Goal: Task Accomplishment & Management: Complete application form

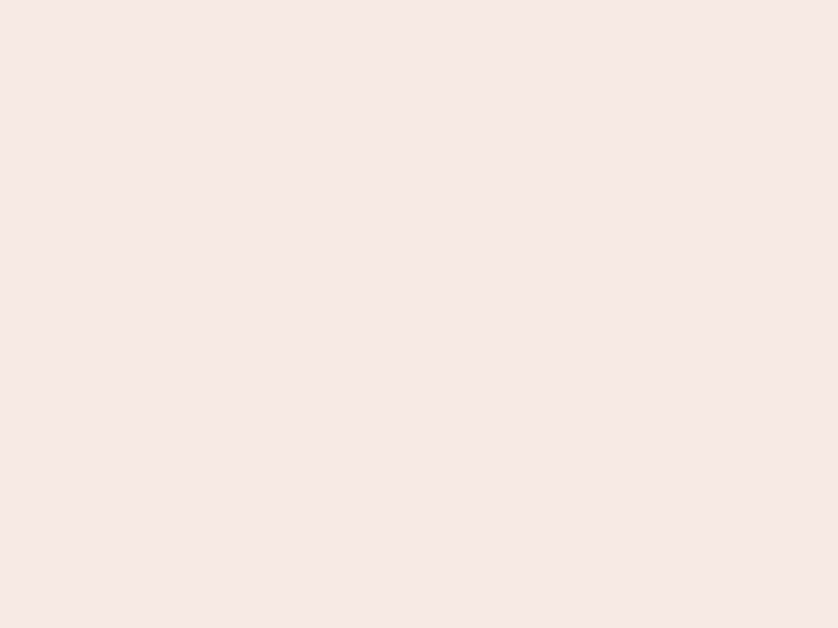
click at [419, 314] on nb-app "Almost there Thank you for registering for Newbook. Your account is under revie…" at bounding box center [419, 314] width 838 height 628
click at [419, 0] on nb-app "Almost there Thank you for registering for Newbook. Your account is under revie…" at bounding box center [419, 314] width 838 height 628
click at [448, 0] on nb-app "Almost there Thank you for registering for Newbook. Your account is under revie…" at bounding box center [419, 314] width 838 height 628
click at [419, 314] on nb-app "Almost there Thank you for registering for Newbook. Your account is under revie…" at bounding box center [419, 314] width 838 height 628
click at [419, 0] on nb-app "Almost there Thank you for registering for Newbook. Your account is under revie…" at bounding box center [419, 314] width 838 height 628
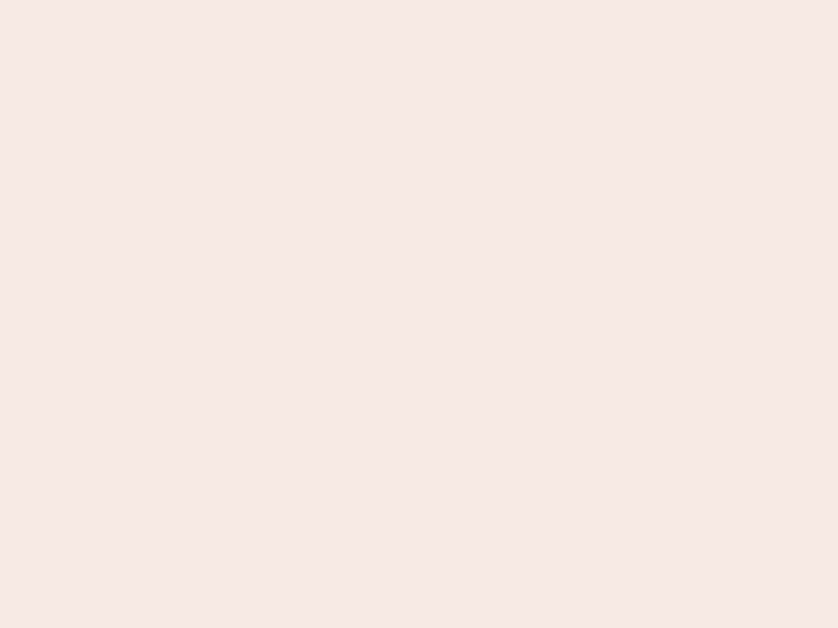
click at [293, 0] on nb-app "Almost there Thank you for registering for Newbook. Your account is under revie…" at bounding box center [419, 314] width 838 height 628
click at [419, 314] on nb-app "Almost there Thank you for registering for Newbook. Your account is under revie…" at bounding box center [419, 314] width 838 height 628
click at [419, 0] on nb-app "Almost there Thank you for registering for Newbook. Your account is under revie…" at bounding box center [419, 314] width 838 height 628
click at [293, 0] on nb-app "Almost there Thank you for registering for Newbook. Your account is under revie…" at bounding box center [419, 314] width 838 height 628
click at [419, 314] on nb-app "Almost there Thank you for registering for Newbook. Your account is under revie…" at bounding box center [419, 314] width 838 height 628
